Goal: Check status: Check status

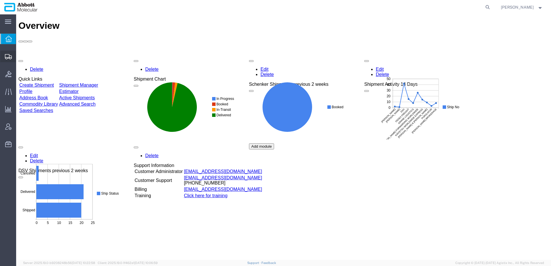
click at [0, 0] on span "Shipment Manager" at bounding box center [0, 0] width 0 height 0
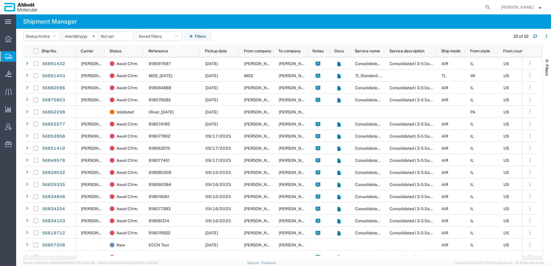
click at [65, 38] on input "[DATE]" at bounding box center [80, 36] width 35 height 9
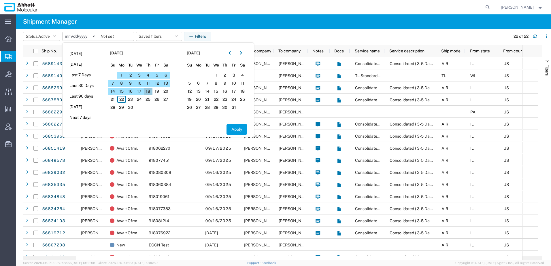
click at [149, 91] on span "18" at bounding box center [148, 91] width 9 height 7
drag, startPoint x: 247, startPoint y: 133, endPoint x: 235, endPoint y: 129, distance: 12.8
click at [244, 132] on button "Apply" at bounding box center [236, 129] width 20 height 11
type input "[DATE]"
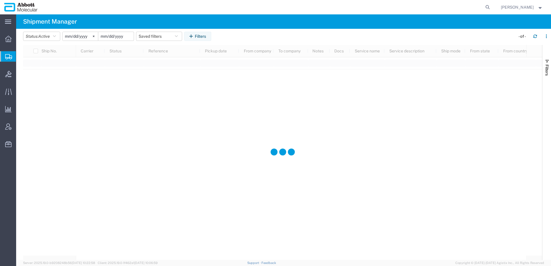
click at [117, 36] on input "date" at bounding box center [115, 36] width 35 height 9
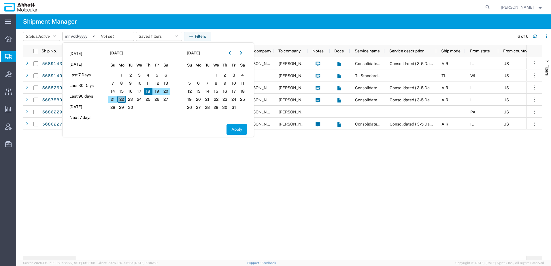
click at [123, 99] on span "22" at bounding box center [121, 99] width 9 height 7
click at [236, 128] on button "Apply" at bounding box center [236, 129] width 20 height 11
type input "[DATE]"
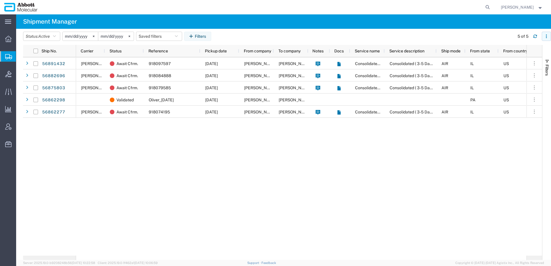
click at [549, 36] on button "button" at bounding box center [546, 36] width 9 height 9
click at [494, 23] on agx-page-header "Shipment Manager" at bounding box center [283, 21] width 535 height 14
click at [203, 36] on button "Filters" at bounding box center [197, 36] width 27 height 9
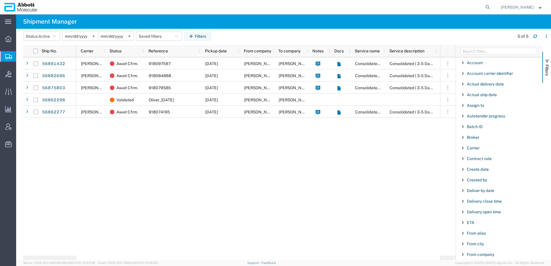
click at [469, 151] on div "Carrier" at bounding box center [499, 148] width 86 height 10
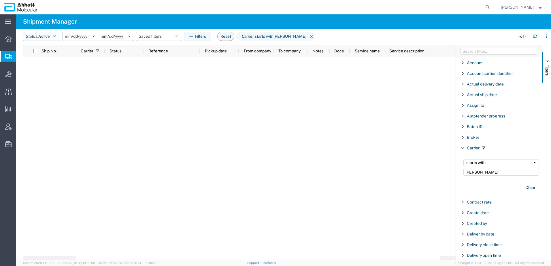
type input "[PERSON_NAME]"
click at [37, 38] on button "Status: Active" at bounding box center [41, 36] width 37 height 9
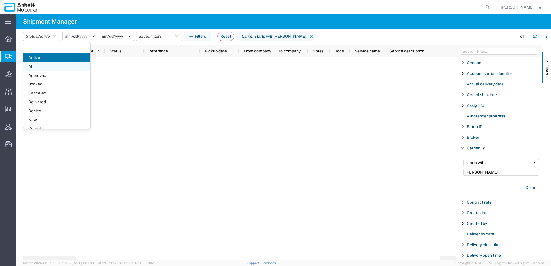
click at [33, 66] on span "All" at bounding box center [56, 66] width 67 height 9
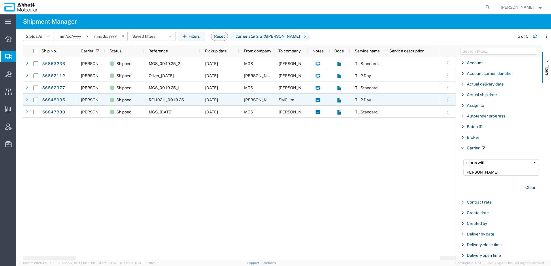
click at [188, 101] on div "RFI 10211_09.19.25" at bounding box center [172, 100] width 56 height 12
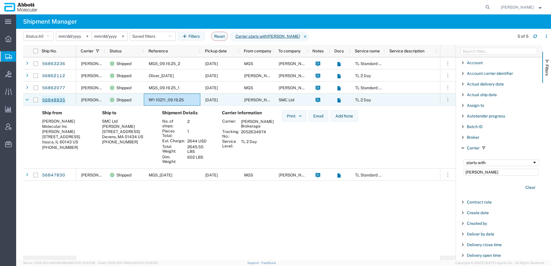
click at [52, 100] on link "56848935" at bounding box center [54, 100] width 24 height 9
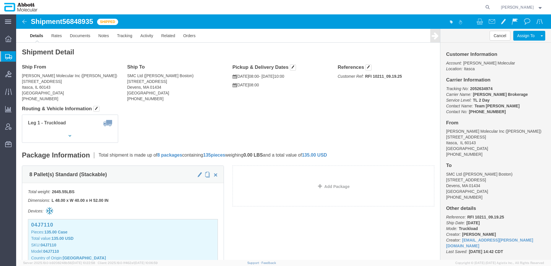
click span "56848935"
copy span "56848935"
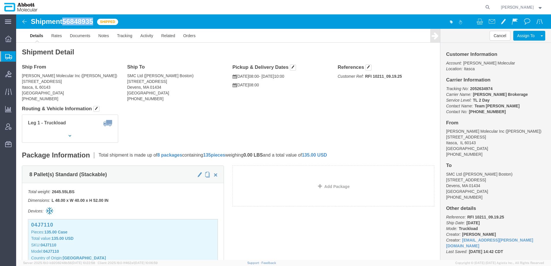
click b "2052634974"
copy b "2052634974"
click link "Activity"
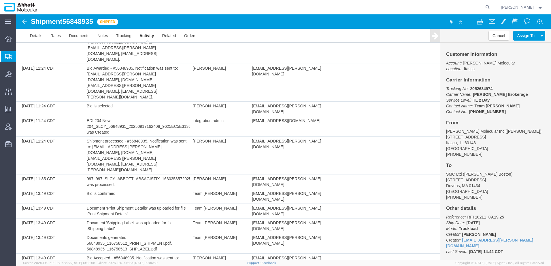
scroll to position [375, 0]
